Goal: Check status

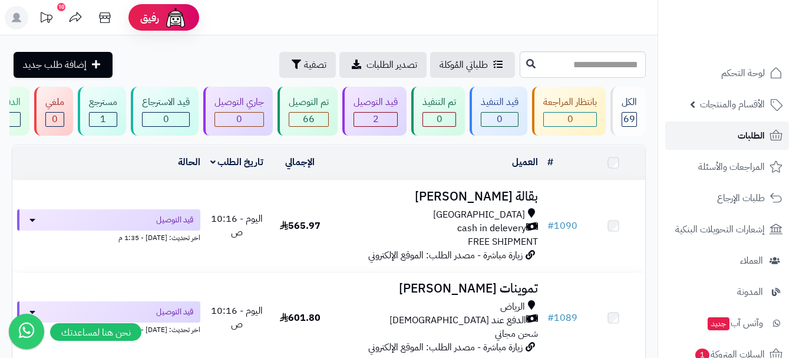
click at [743, 133] on span "الطلبات" at bounding box center [751, 135] width 27 height 17
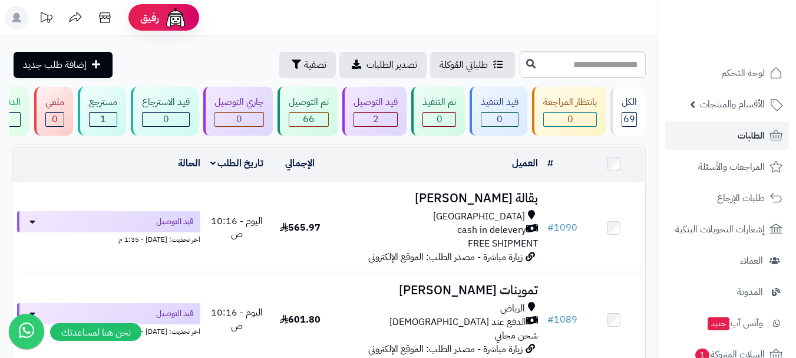
click at [371, 170] on div "العميل" at bounding box center [438, 164] width 202 height 14
click at [364, 167] on div "العميل" at bounding box center [438, 164] width 202 height 14
drag, startPoint x: 375, startPoint y: 159, endPoint x: 328, endPoint y: 65, distance: 105.2
click at [375, 157] on td "العميل الاجراءات تحديث حالة الطلبات تحضير الطلبات إصدار بوليصة الشحنة للطلب طبا…" at bounding box center [437, 164] width 211 height 36
click at [738, 139] on span "الطلبات" at bounding box center [751, 135] width 27 height 17
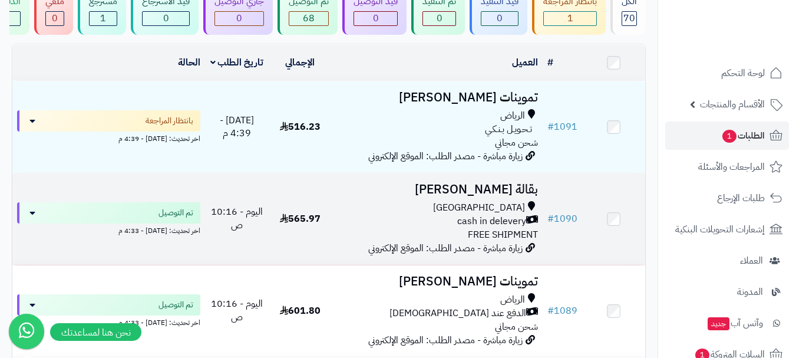
scroll to position [118, 0]
